Goal: Task Accomplishment & Management: Manage account settings

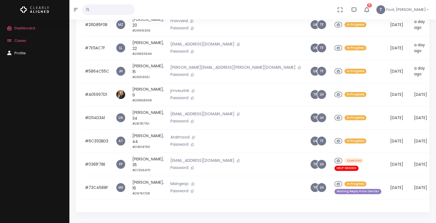
scroll to position [111, 0]
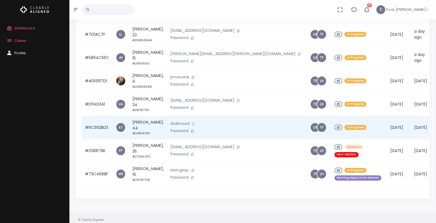
click at [193, 121] on button at bounding box center [194, 124] width 8 height 6
click at [147, 123] on td "[PERSON_NAME], 44 #24914790" at bounding box center [148, 127] width 38 height 23
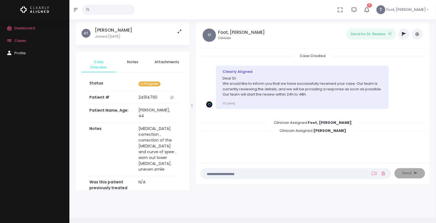
scroll to position [14, 0]
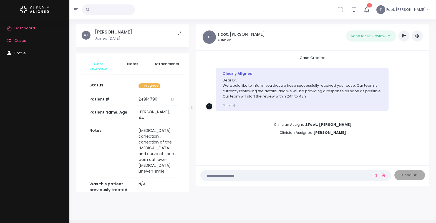
click at [405, 33] on button "button" at bounding box center [403, 36] width 11 height 11
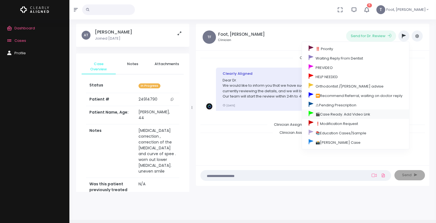
click at [327, 114] on link "🎬Case Ready. Add Video Link" at bounding box center [355, 114] width 107 height 9
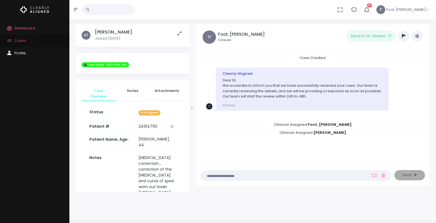
click at [23, 38] on link "Cases" at bounding box center [34, 41] width 69 height 12
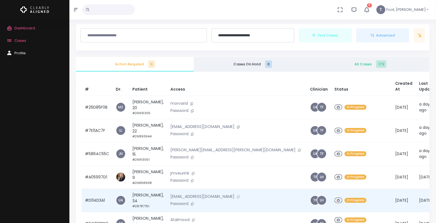
click at [237, 196] on icon at bounding box center [238, 197] width 3 height 3
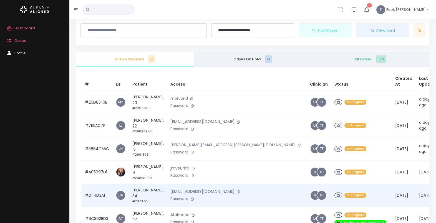
scroll to position [19, 0]
click at [137, 197] on td "[PERSON_NAME], 34 #28787751" at bounding box center [148, 195] width 38 height 23
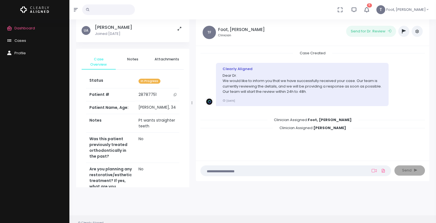
click at [405, 32] on icon "button" at bounding box center [404, 31] width 4 height 4
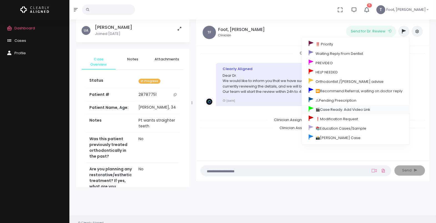
click at [327, 107] on link "🎬Case Ready. Add Video Link" at bounding box center [355, 109] width 107 height 9
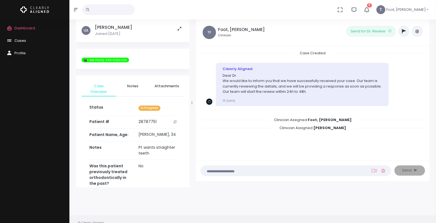
click at [26, 35] on link "Cases" at bounding box center [34, 41] width 69 height 12
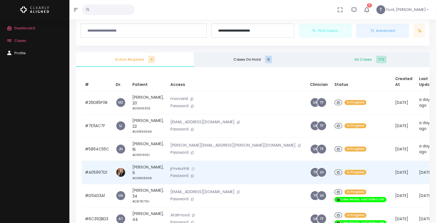
click at [192, 168] on icon at bounding box center [193, 169] width 3 height 3
click at [139, 172] on td "[PERSON_NAME], 9 #29858938" at bounding box center [148, 172] width 38 height 23
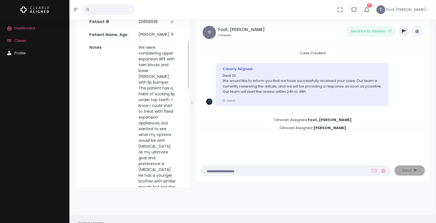
scroll to position [72, 0]
drag, startPoint x: 189, startPoint y: 65, endPoint x: 192, endPoint y: 87, distance: 21.6
click at [192, 87] on div "[PERSON_NAME] Joined [DATE] Case Overview Notes Attachments Status In Progress …" at bounding box center [133, 103] width 120 height 169
click at [15, 40] on span "Cases" at bounding box center [20, 40] width 12 height 5
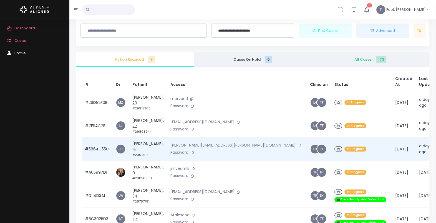
click at [298, 147] on icon at bounding box center [299, 145] width 3 height 3
click at [146, 148] on td "[PERSON_NAME], 15 #29913051" at bounding box center [148, 149] width 38 height 23
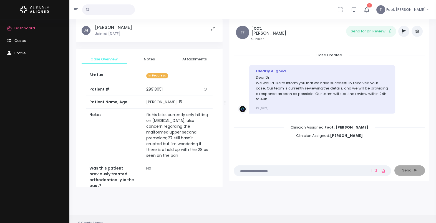
drag, startPoint x: 192, startPoint y: 102, endPoint x: 225, endPoint y: 104, distance: 33.4
click at [225, 104] on icon at bounding box center [225, 103] width 1 height 3
click at [77, 10] on icon "button" at bounding box center [76, 9] width 4 height 4
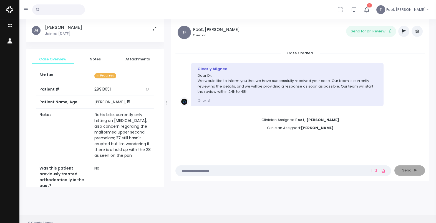
drag, startPoint x: 175, startPoint y: 104, endPoint x: 167, endPoint y: 104, distance: 8.3
click at [167, 104] on icon at bounding box center [166, 103] width 1 height 4
click at [149, 90] on icon "scrollable content" at bounding box center [147, 89] width 3 height 3
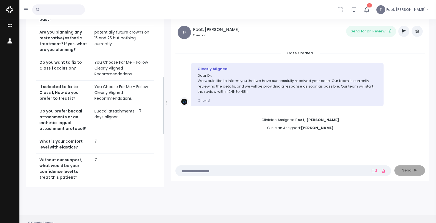
scroll to position [178, 0]
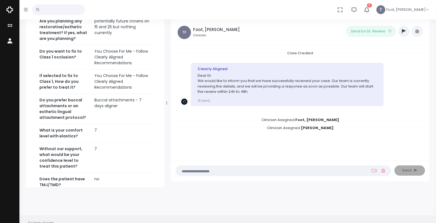
click at [163, 57] on div "Case Overview Notes Attachments Status In Progress Patient # [MEDICAL_RECORD_NU…" at bounding box center [95, 84] width 138 height 426
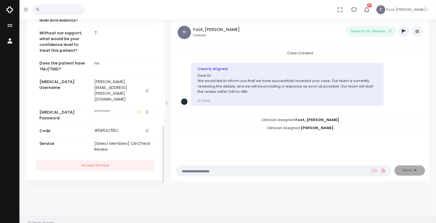
scroll to position [310, 0]
drag, startPoint x: 163, startPoint y: 86, endPoint x: 166, endPoint y: 132, distance: 46.2
click at [166, 132] on div "[PERSON_NAME], [PERSON_NAME] Joined [DATE] Case Overview Notes Attachments Stat…" at bounding box center [95, 103] width 145 height 169
click at [147, 99] on button "scrollable content" at bounding box center [147, 90] width 8 height 23
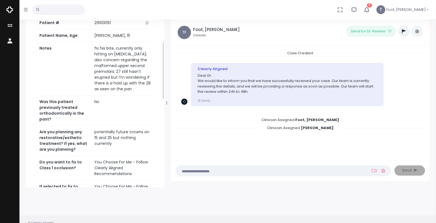
scroll to position [65, 0]
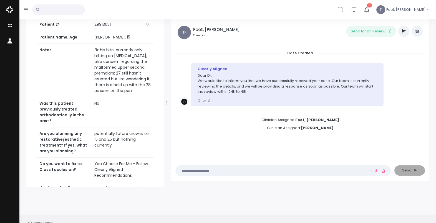
drag, startPoint x: 163, startPoint y: 167, endPoint x: 161, endPoint y: 83, distance: 84.4
click at [161, 83] on div "[PERSON_NAME], [PERSON_NAME] Joined [DATE] Case Overview Notes Attachments Stat…" at bounding box center [95, 103] width 138 height 169
click at [10, 29] on icon "scrollable content" at bounding box center [11, 25] width 8 height 7
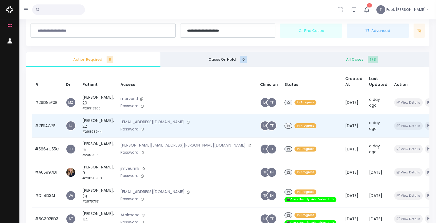
click at [105, 122] on td "[PERSON_NAME], 22 #29893944" at bounding box center [98, 125] width 38 height 23
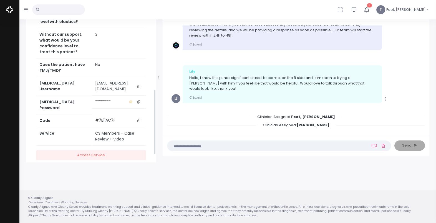
scroll to position [245, 0]
drag, startPoint x: 155, startPoint y: 59, endPoint x: 160, endPoint y: 154, distance: 95.6
click at [160, 154] on div "[PERSON_NAME] Joined [DATE] Case Overview Notes Attachments Status In Progress …" at bounding box center [228, 78] width 410 height 169
click at [140, 87] on icon "scrollable content" at bounding box center [138, 85] width 3 height 3
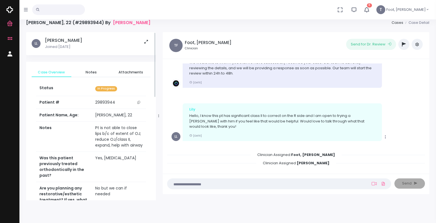
scroll to position [0, 0]
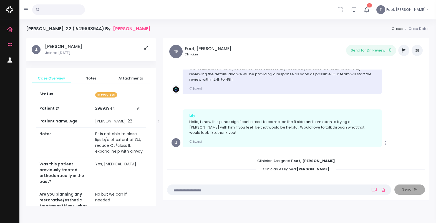
click at [139, 108] on icon "scrollable content" at bounding box center [138, 108] width 3 height 3
click at [18, 46] on span "Cases" at bounding box center [23, 44] width 19 height 5
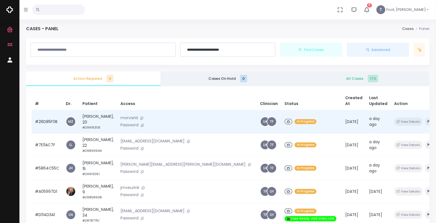
click at [102, 115] on td "[PERSON_NAME], 20 #29915305" at bounding box center [98, 121] width 38 height 23
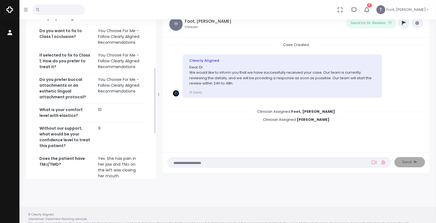
scroll to position [178, 0]
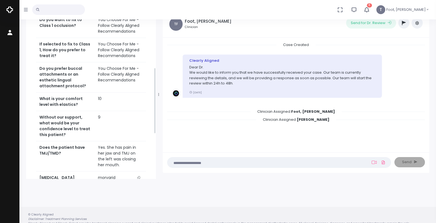
click at [154, 68] on div "Case Overview Notes Attachments Status In Progress Patient # [MEDICAL_RECORD_NU…" at bounding box center [91, 64] width 130 height 402
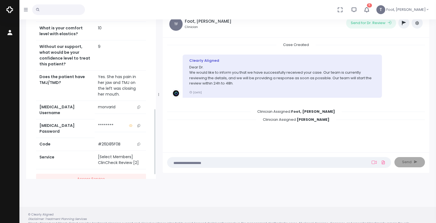
scroll to position [258, 0]
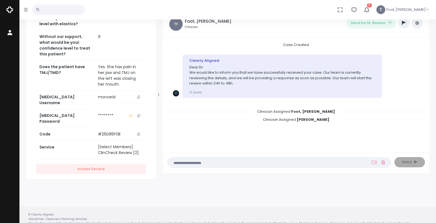
drag, startPoint x: 155, startPoint y: 99, endPoint x: 153, endPoint y: 133, distance: 33.9
click at [153, 133] on div "MZ [PERSON_NAME], [PERSON_NAME] Joined [DATE] Case Overview Notes Attachments S…" at bounding box center [91, 95] width 130 height 169
click at [139, 96] on icon "scrollable content" at bounding box center [138, 97] width 3 height 3
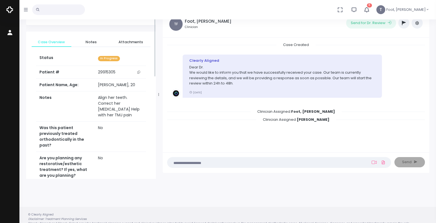
scroll to position [0, 0]
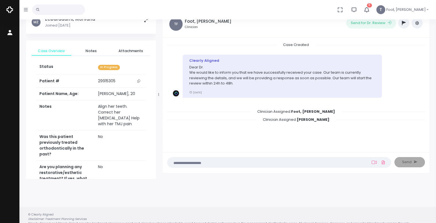
click at [140, 80] on icon "scrollable content" at bounding box center [138, 81] width 3 height 3
drag, startPoint x: 155, startPoint y: 56, endPoint x: 171, endPoint y: 52, distance: 16.2
click at [171, 52] on div "MZ [PERSON_NAME], [PERSON_NAME] Joined [DATE] Case Overview Notes Attachments S…" at bounding box center [228, 95] width 410 height 169
click at [370, 11] on icon "button" at bounding box center [366, 9] width 7 height 7
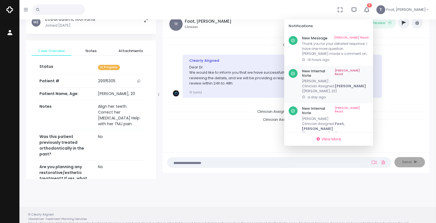
click at [369, 71] on link "[PERSON_NAME] Read" at bounding box center [352, 73] width 34 height 9
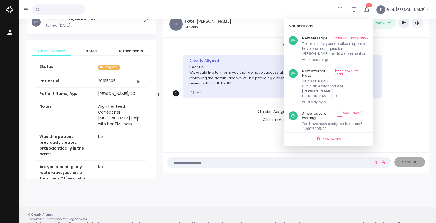
click at [369, 71] on link "[PERSON_NAME] Read" at bounding box center [352, 73] width 34 height 9
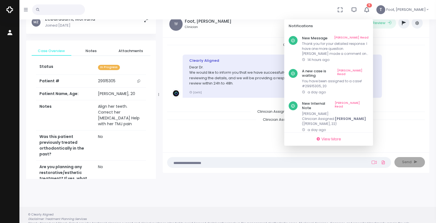
click at [369, 71] on link "[PERSON_NAME] Read" at bounding box center [352, 73] width 31 height 9
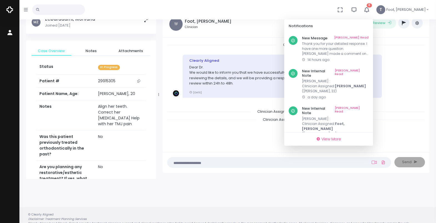
click at [369, 71] on link "[PERSON_NAME] Read" at bounding box center [352, 73] width 34 height 9
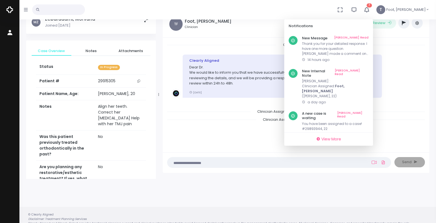
click at [369, 71] on link "[PERSON_NAME] Read" at bounding box center [352, 73] width 34 height 9
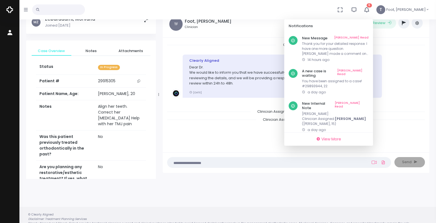
click at [369, 71] on link "[PERSON_NAME] Read" at bounding box center [352, 73] width 31 height 9
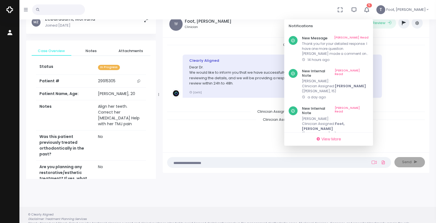
click at [369, 71] on link "[PERSON_NAME] Read" at bounding box center [352, 73] width 34 height 9
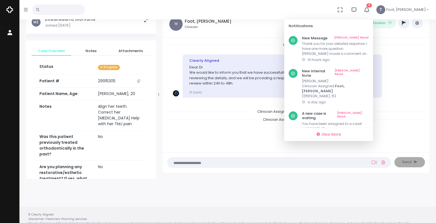
click at [369, 71] on link "[PERSON_NAME] Read" at bounding box center [352, 73] width 34 height 9
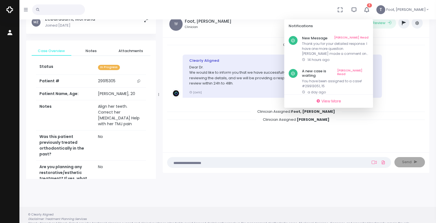
click at [369, 71] on link "[PERSON_NAME] Read" at bounding box center [352, 73] width 31 height 9
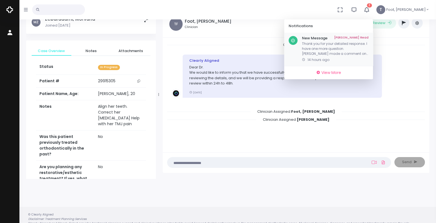
click at [359, 46] on p "Thank you for your detailed response. I have one more question. [PERSON_NAME] m…" at bounding box center [335, 48] width 67 height 15
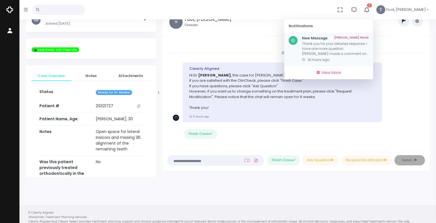
scroll to position [30, 0]
click at [369, 36] on link "[PERSON_NAME] Read" at bounding box center [351, 38] width 34 height 4
click at [415, 70] on div "Clearly Aligned Hi [PERSON_NAME] , the case for [PERSON_NAME] is ready for your…" at bounding box center [296, 91] width 249 height 59
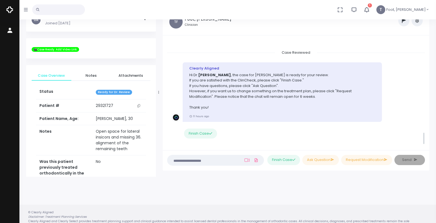
click at [425, 131] on li "Clearly Aligned Hi [PERSON_NAME] , the case for [PERSON_NAME] is ready for your…" at bounding box center [296, 104] width 258 height 93
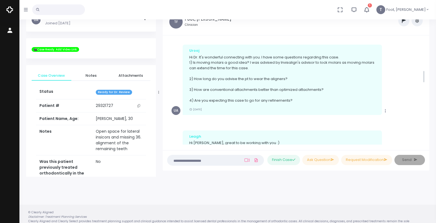
scroll to position [256, 0]
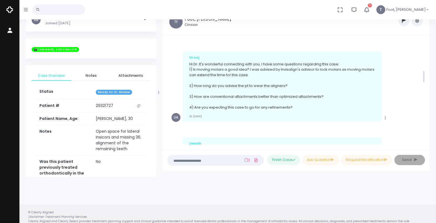
drag, startPoint x: 423, startPoint y: 134, endPoint x: 419, endPoint y: 73, distance: 61.8
click at [419, 73] on div "Case Created Clearly Aligned Dear Dr. We would like to inform you that we have …" at bounding box center [296, 92] width 258 height 105
click at [424, 77] on ul "Case Created Clearly Aligned Dear Dr. We would like to inform you that we have …" at bounding box center [296, 92] width 258 height 105
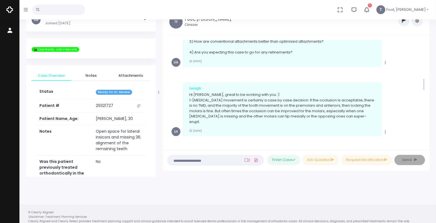
scroll to position [320, 0]
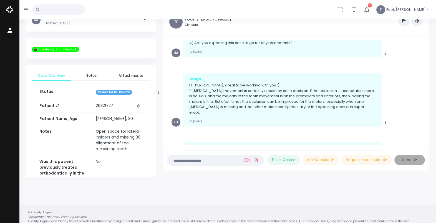
drag, startPoint x: 424, startPoint y: 77, endPoint x: 424, endPoint y: 85, distance: 7.8
click at [424, 85] on ul "Case Created Clearly Aligned Dear Dr. We would like to inform you that we have …" at bounding box center [296, 92] width 258 height 105
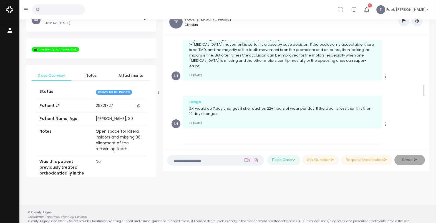
scroll to position [374, 0]
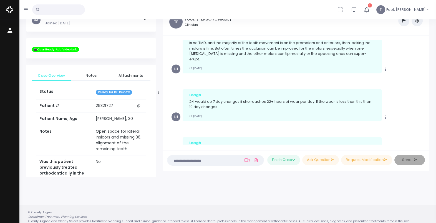
drag, startPoint x: 424, startPoint y: 84, endPoint x: 424, endPoint y: 91, distance: 6.7
click at [424, 91] on ul "Case Created Clearly Aligned Dear Dr. We would like to inform you that we have …" at bounding box center [296, 92] width 258 height 105
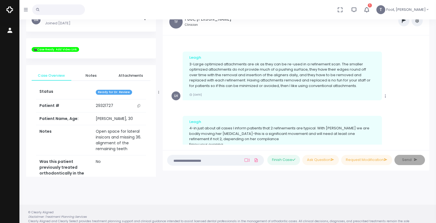
scroll to position [461, 0]
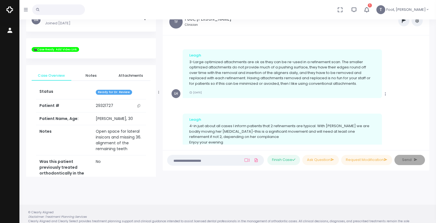
drag, startPoint x: 424, startPoint y: 91, endPoint x: 424, endPoint y: 101, distance: 10.5
click at [424, 101] on ul "Case Created Clearly Aligned Dear Dr. We would like to inform you that we have …" at bounding box center [296, 92] width 258 height 105
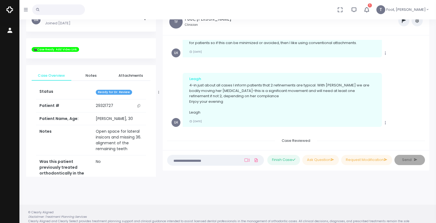
drag, startPoint x: 424, startPoint y: 101, endPoint x: 426, endPoint y: 105, distance: 4.0
click at [426, 105] on div "Case Created Clearly Aligned Dear Dr. We would like to inform you that we have …" at bounding box center [296, 93] width 267 height 115
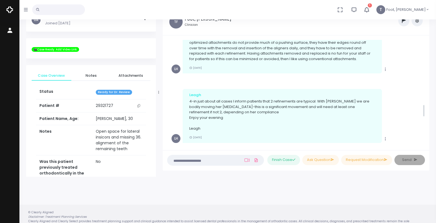
scroll to position [597, 0]
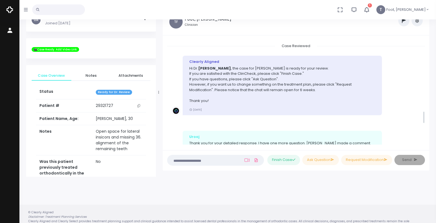
click at [424, 115] on ul "Case Created Clearly Aligned Dear Dr. We would like to inform you that we have …" at bounding box center [296, 92] width 258 height 105
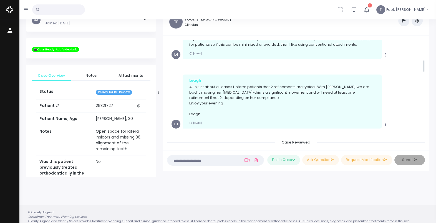
scroll to position [775, 0]
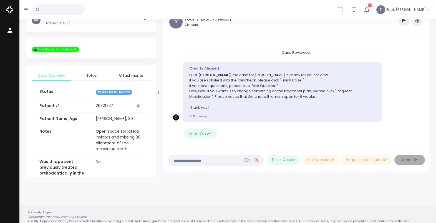
drag, startPoint x: 423, startPoint y: 113, endPoint x: 418, endPoint y: 193, distance: 80.7
click at [418, 193] on div "[PERSON_NAME], 30 (#29321727) By [PERSON_NAME], Urooj Cases Case Detail [PERSON…" at bounding box center [227, 104] width 417 height 268
click at [370, 9] on icon "button" at bounding box center [366, 9] width 7 height 7
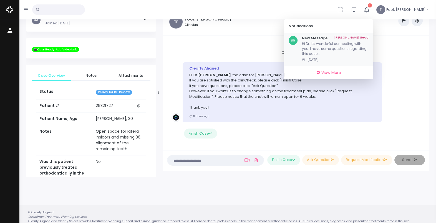
click at [373, 35] on div "New Message Mark As Read Hi Dr. It's wonderful connecting with you. I have some…" at bounding box center [328, 49] width 89 height 33
